Goal: Find specific page/section: Find specific page/section

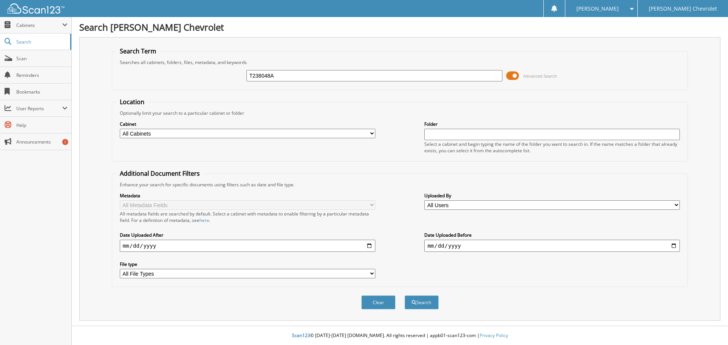
type input "T238048A"
click at [404, 296] on button "Search" at bounding box center [421, 303] width 34 height 14
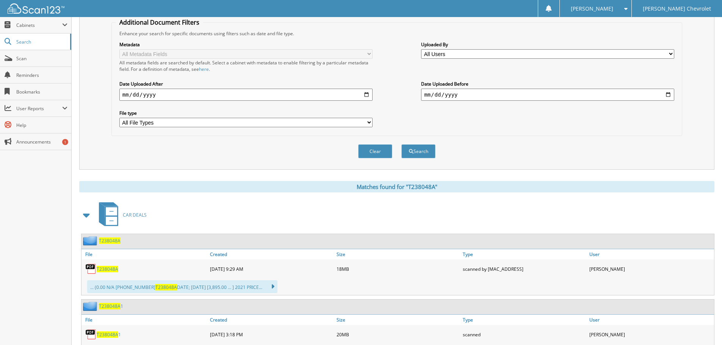
scroll to position [152, 0]
click at [110, 272] on span "T238048A" at bounding box center [108, 269] width 22 height 6
click at [113, 268] on span "T238048A" at bounding box center [108, 269] width 22 height 6
click at [115, 270] on span "T238048A" at bounding box center [108, 269] width 22 height 6
